Goal: Check status: Check status

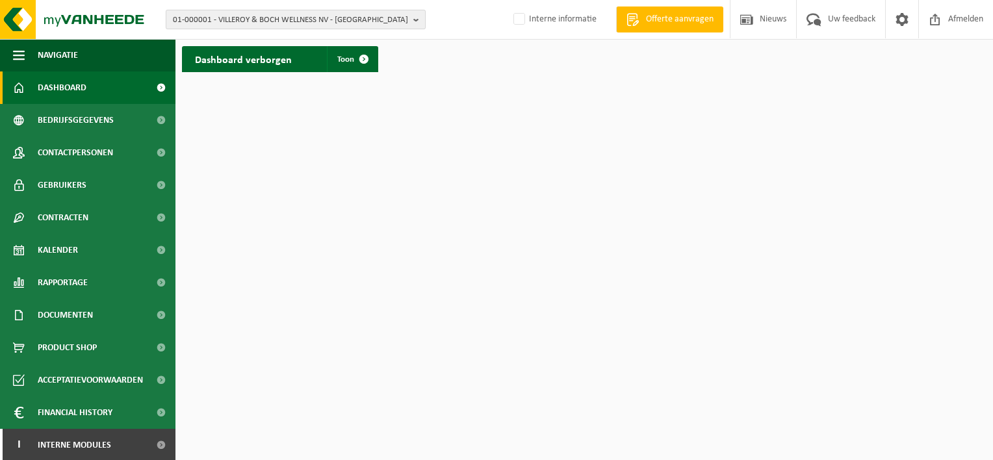
click at [410, 21] on button "01-000001 - VILLEROY & BOCH WELLNESS NV - ROESELARE" at bounding box center [296, 20] width 260 height 20
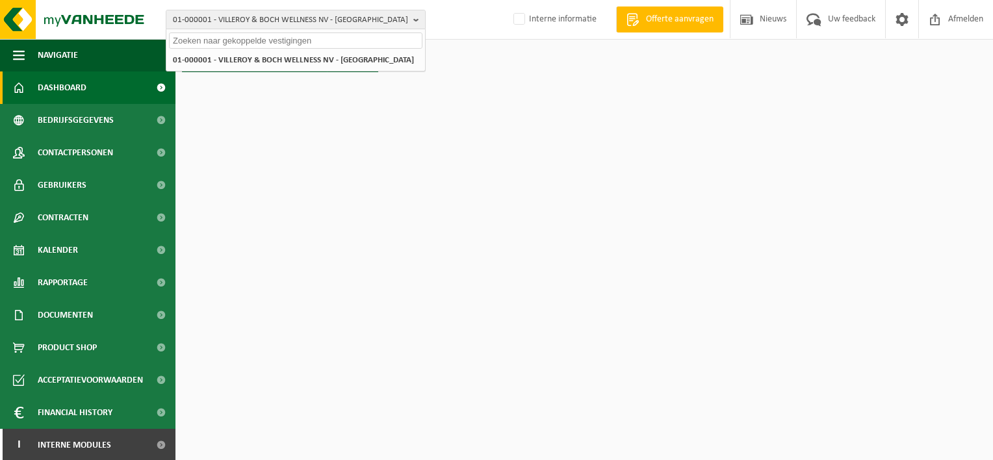
click at [289, 45] on input "text" at bounding box center [296, 41] width 254 height 16
click at [286, 44] on input "text" at bounding box center [296, 41] width 254 height 16
click at [268, 40] on input "text" at bounding box center [296, 41] width 254 height 16
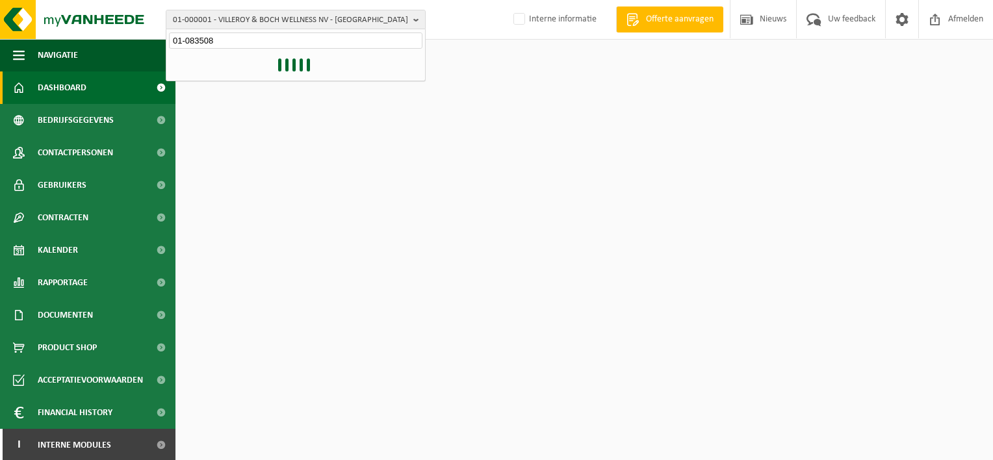
type input "01-083508"
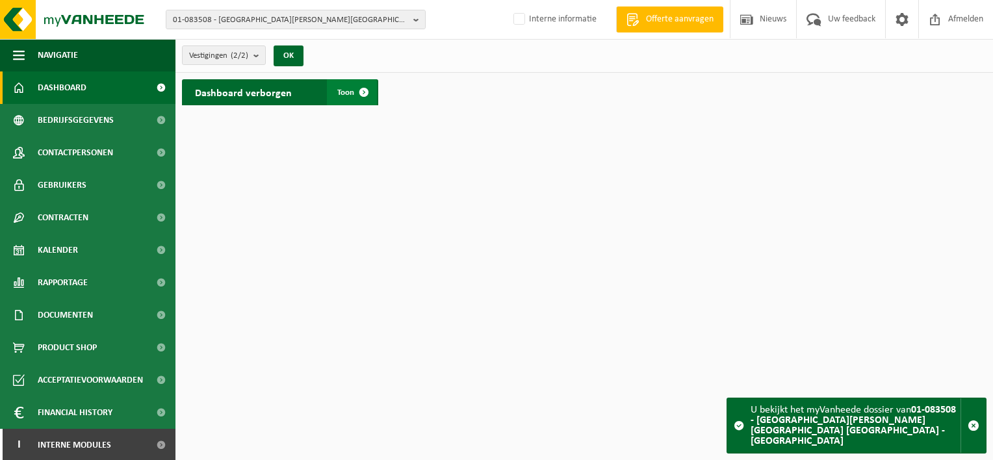
click at [344, 91] on span "Toon" at bounding box center [345, 92] width 17 height 8
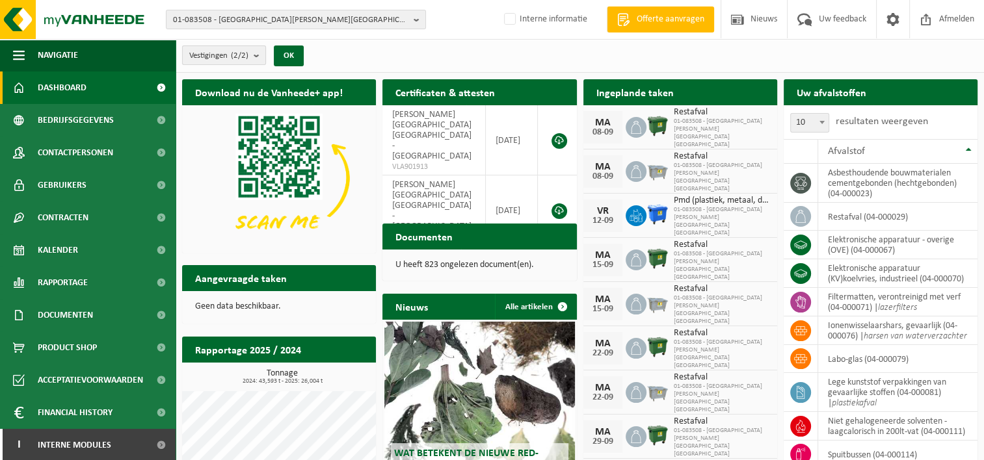
click at [256, 57] on b "submit" at bounding box center [260, 55] width 12 height 18
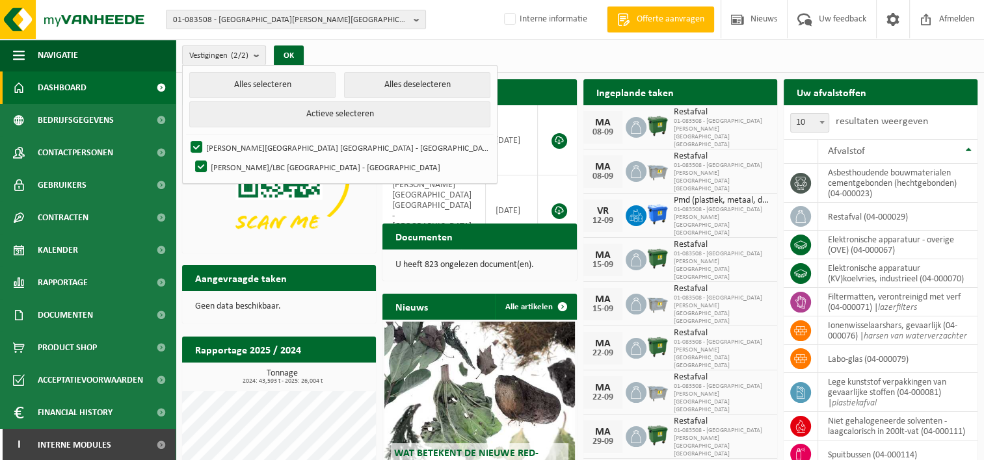
click at [256, 57] on b "submit" at bounding box center [260, 55] width 12 height 19
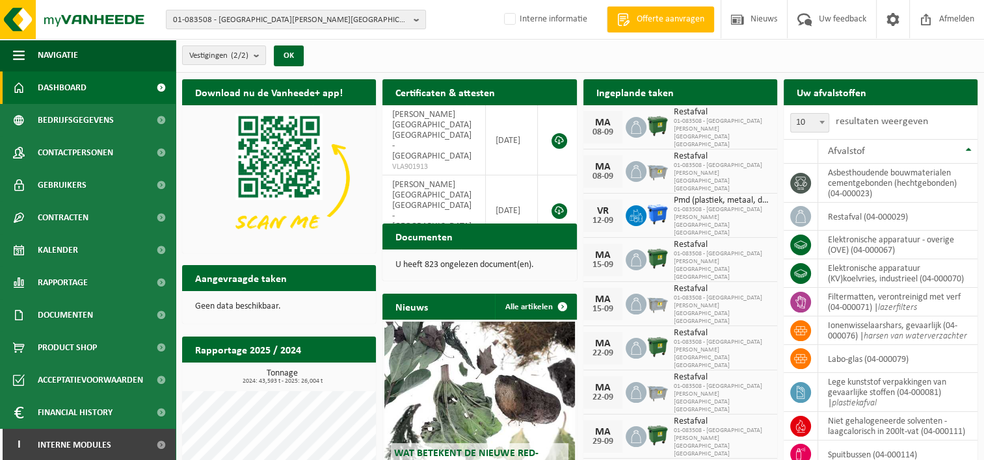
click at [363, 59] on div "Vestigingen (2/2) Alles selecteren Alles deselecteren Actieve selecteren [GEOGR…" at bounding box center [580, 56] width 808 height 34
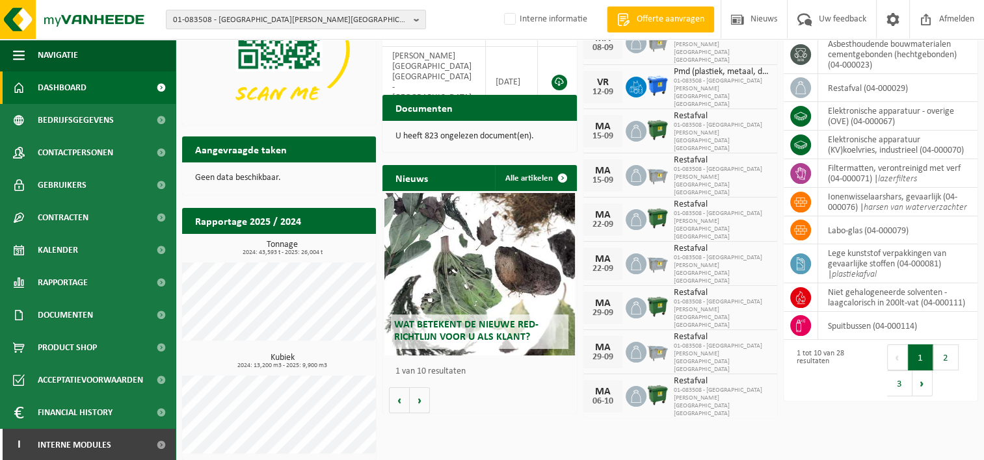
scroll to position [135, 0]
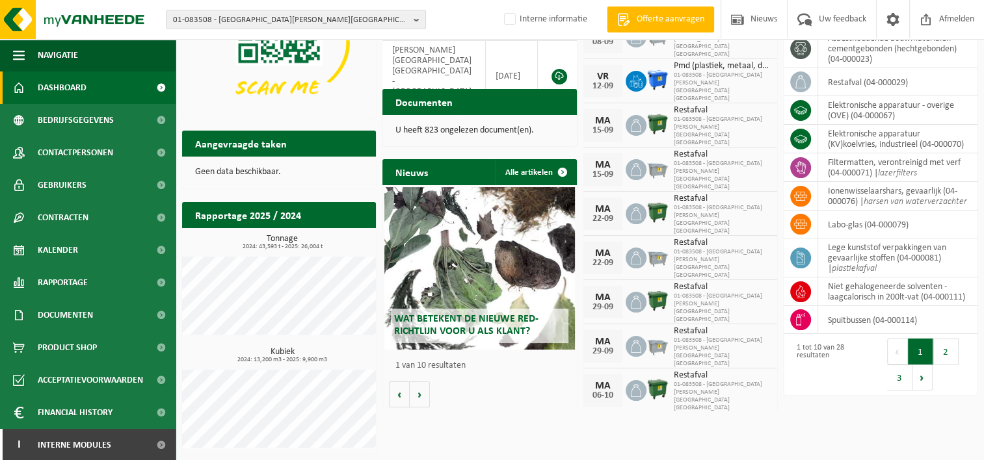
click at [772, 428] on div "Download nu de Vanheede+ app! Verberg Certificaten & attesten Bekijk uw certifi…" at bounding box center [580, 199] width 802 height 523
